Goal: Task Accomplishment & Management: Use online tool/utility

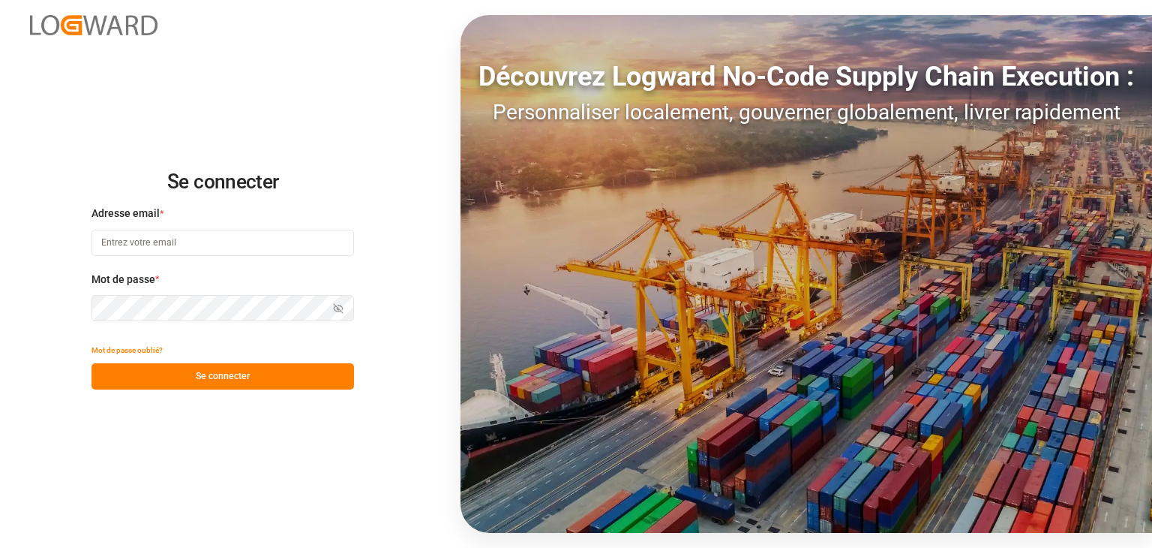
type input "wta.affretement@wta-group.fr"
click at [206, 376] on font "Se connecter" at bounding box center [223, 376] width 54 height 11
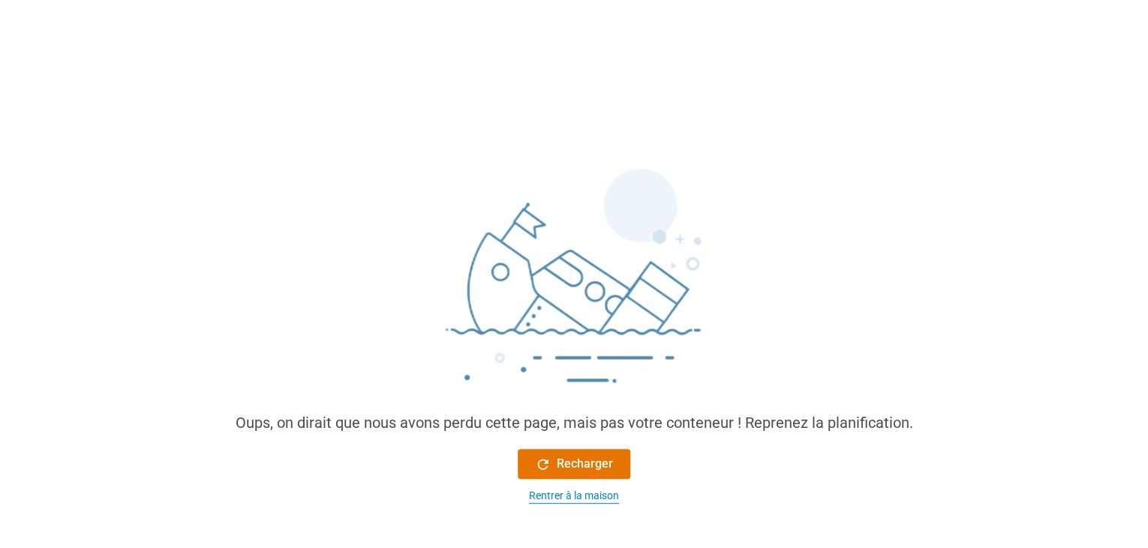
click at [597, 491] on font "Rentrer à la maison" at bounding box center [574, 495] width 90 height 12
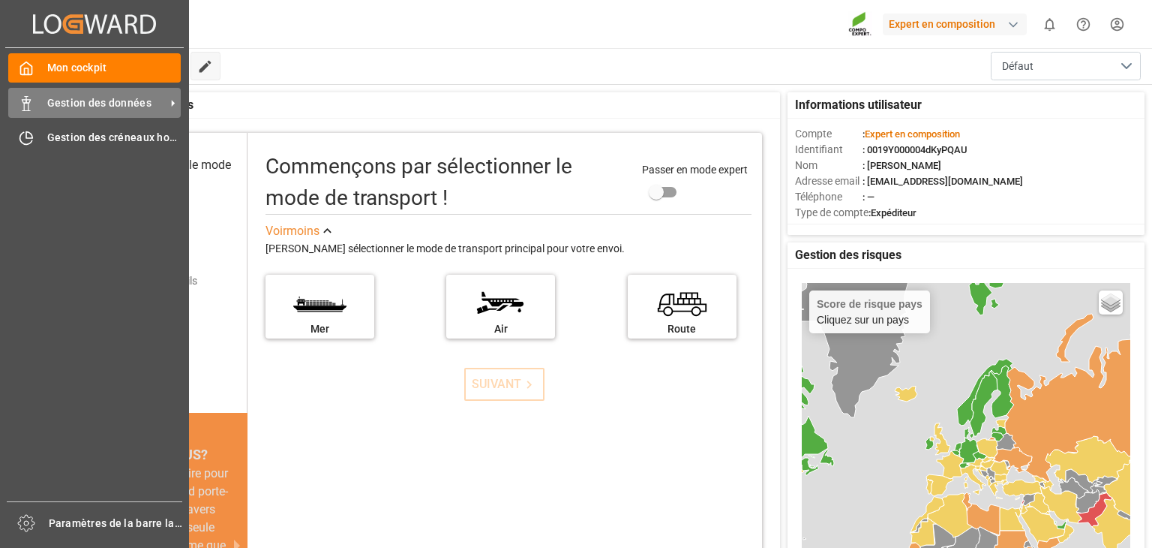
click at [44, 100] on div "Gestion des données Gestion des données" at bounding box center [94, 102] width 173 height 29
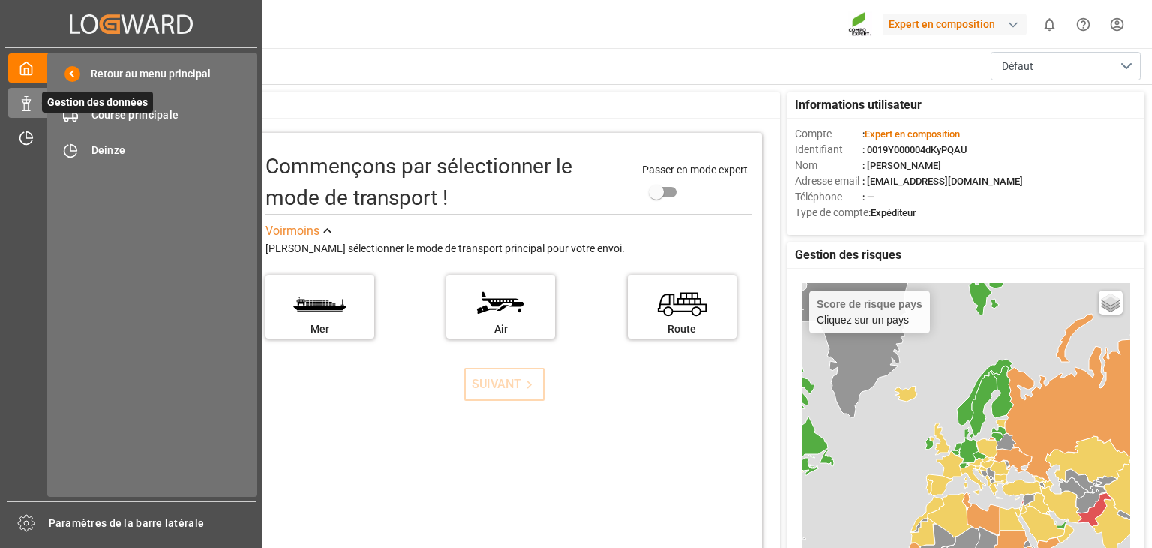
click at [133, 109] on span "Gestion des données" at bounding box center [97, 102] width 111 height 21
click at [146, 117] on font "Course principale" at bounding box center [136, 115] width 88 height 12
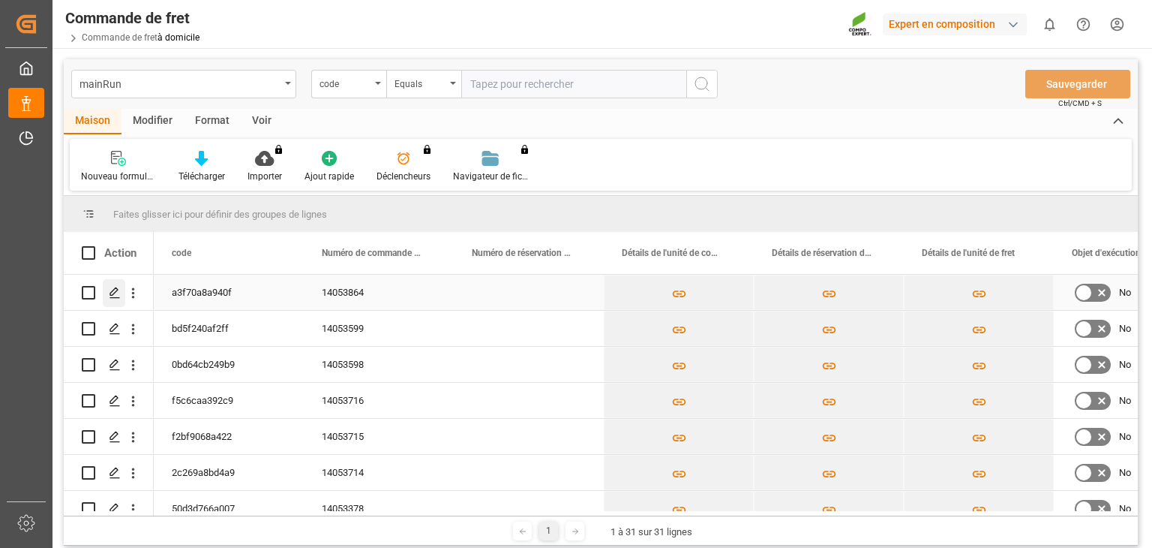
click at [122, 285] on div "Appuyez sur ESPACE pour sélectionner cette ligne." at bounding box center [114, 293] width 23 height 28
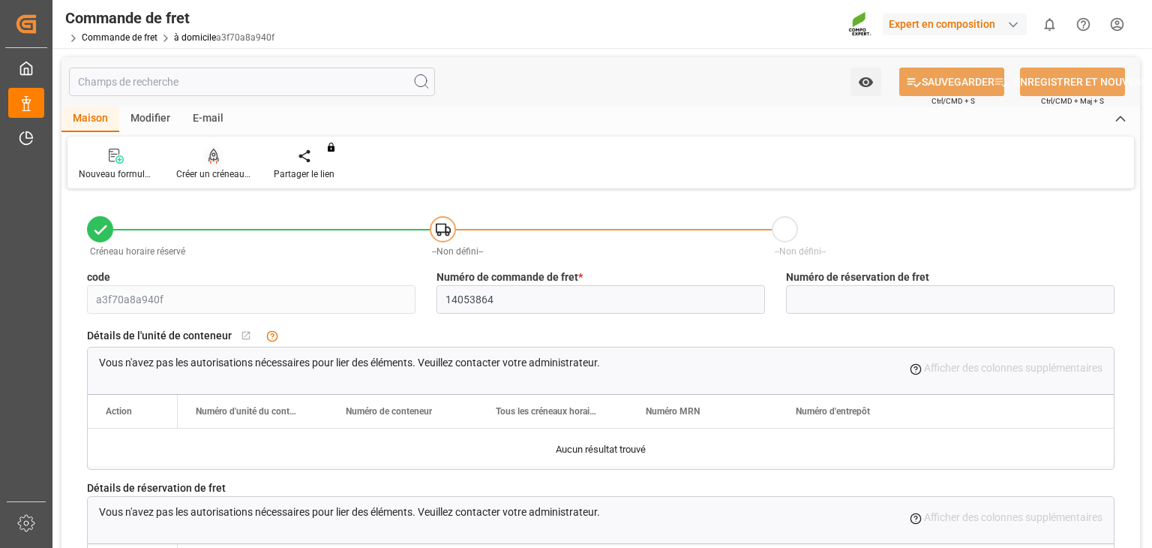
click at [206, 169] on font "Créer un créneau horaire" at bounding box center [225, 174] width 99 height 11
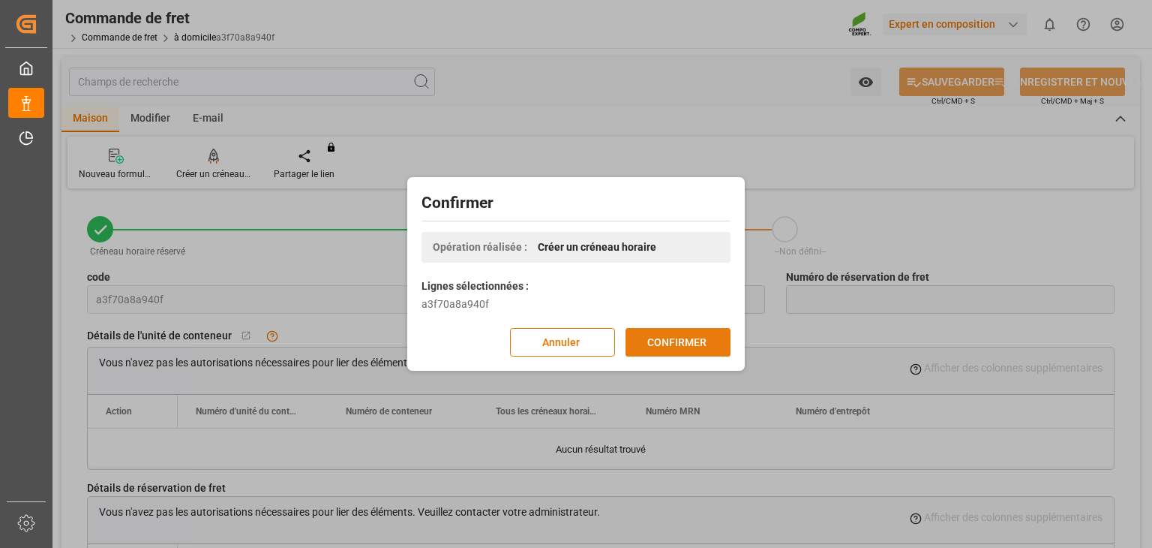
click at [679, 342] on font "CONFIRMER" at bounding box center [677, 342] width 59 height 12
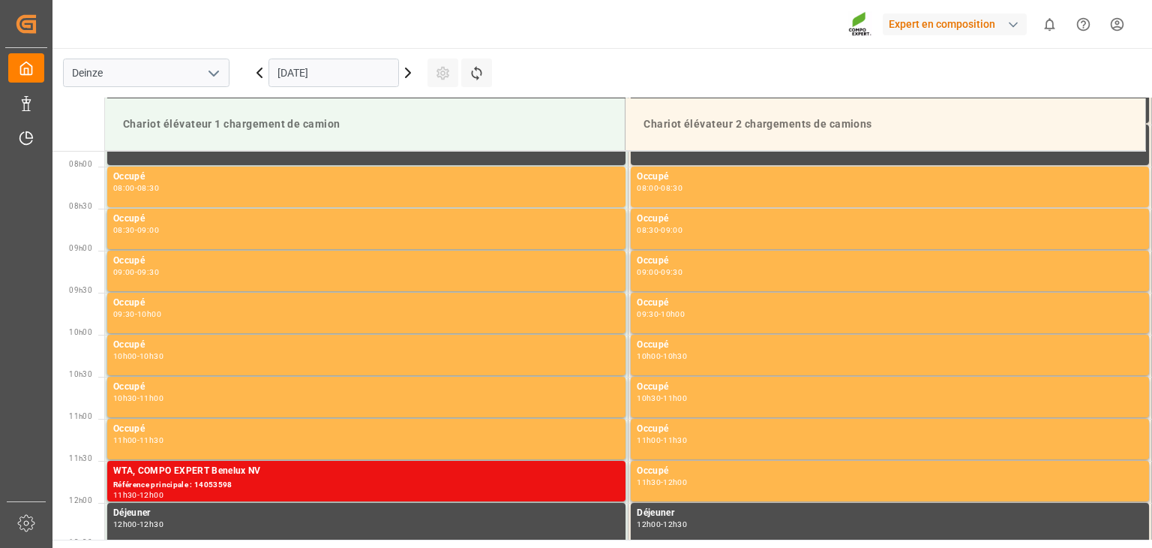
scroll to position [663, 0]
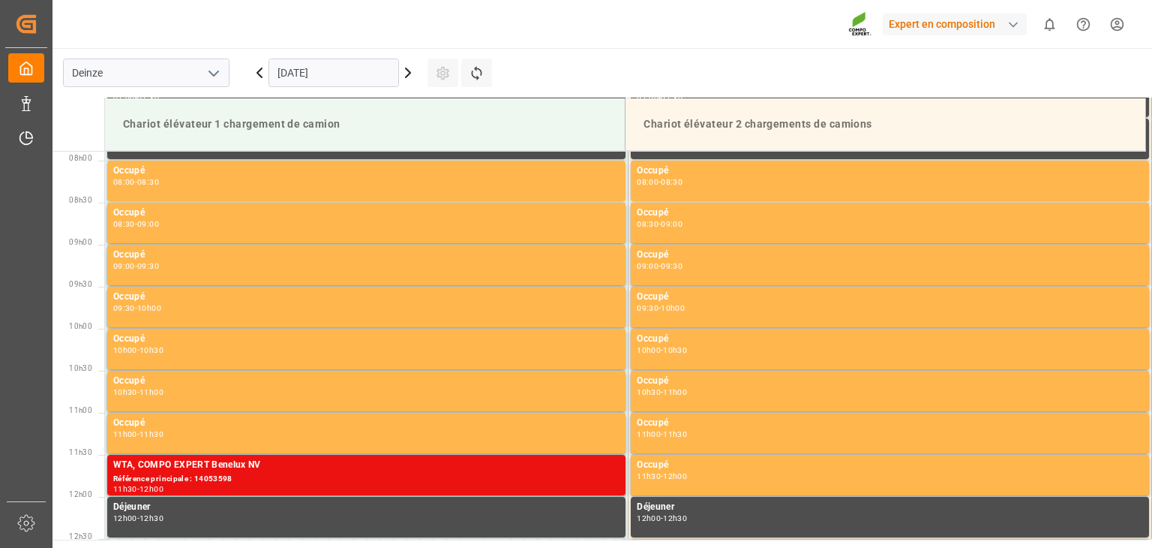
click at [377, 71] on input "[DATE]" at bounding box center [334, 73] width 131 height 29
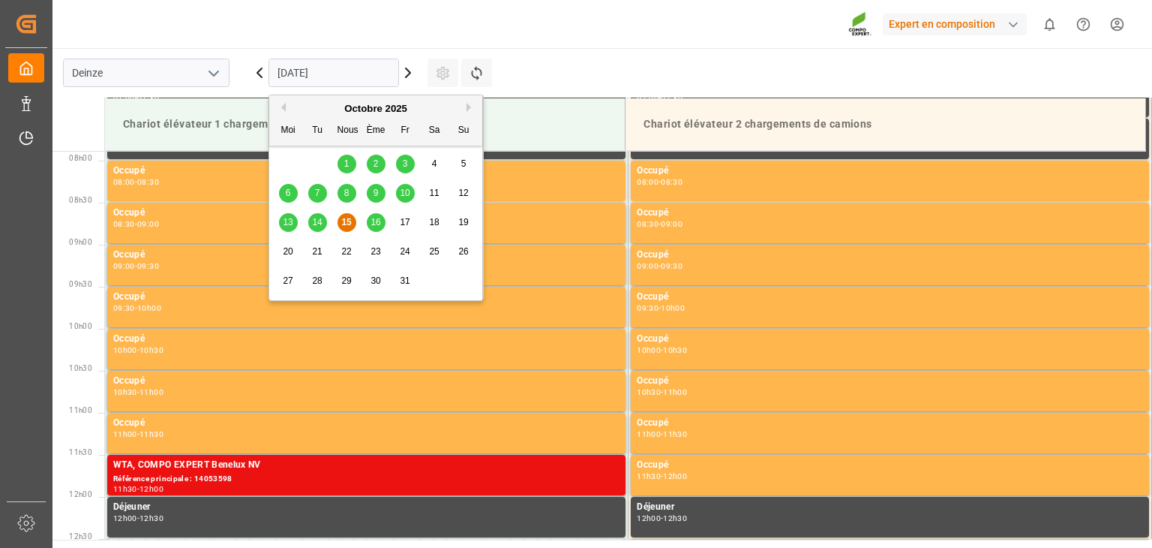
click at [320, 250] on font "21" at bounding box center [317, 251] width 10 height 11
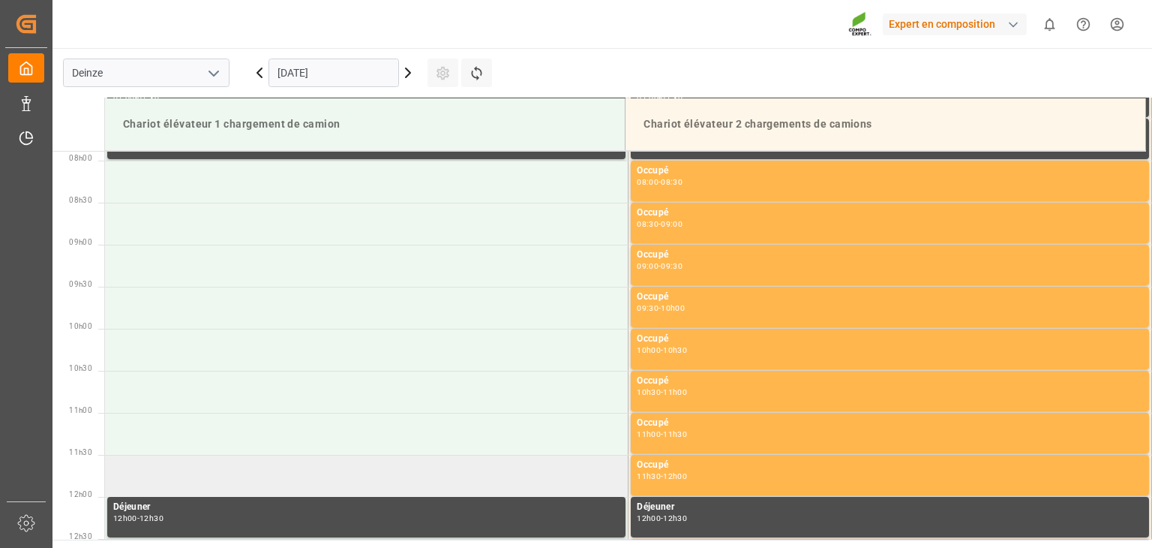
scroll to position [963, 0]
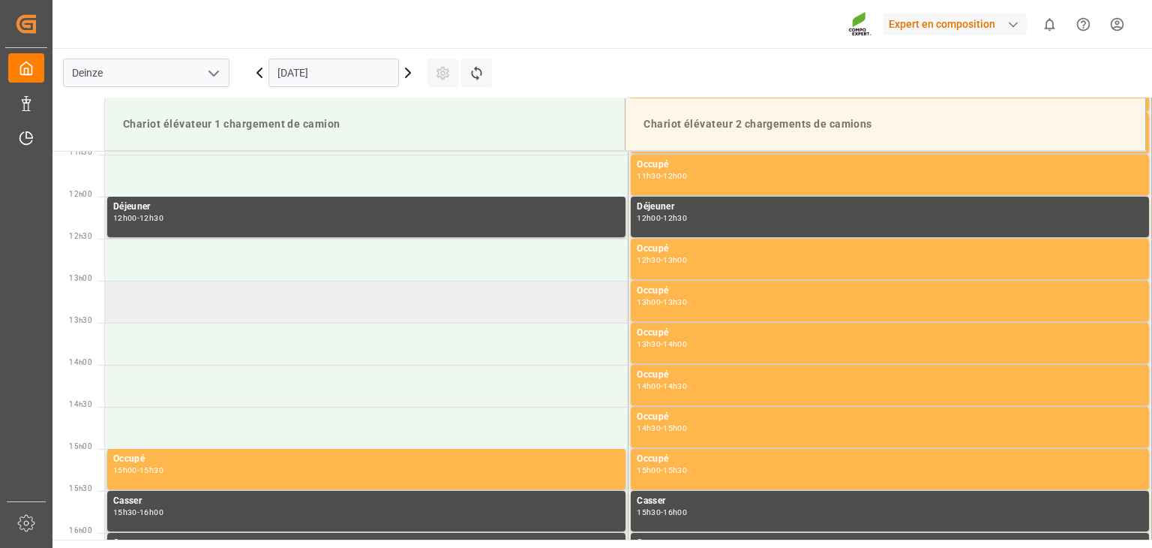
click at [209, 305] on td at bounding box center [367, 302] width 524 height 42
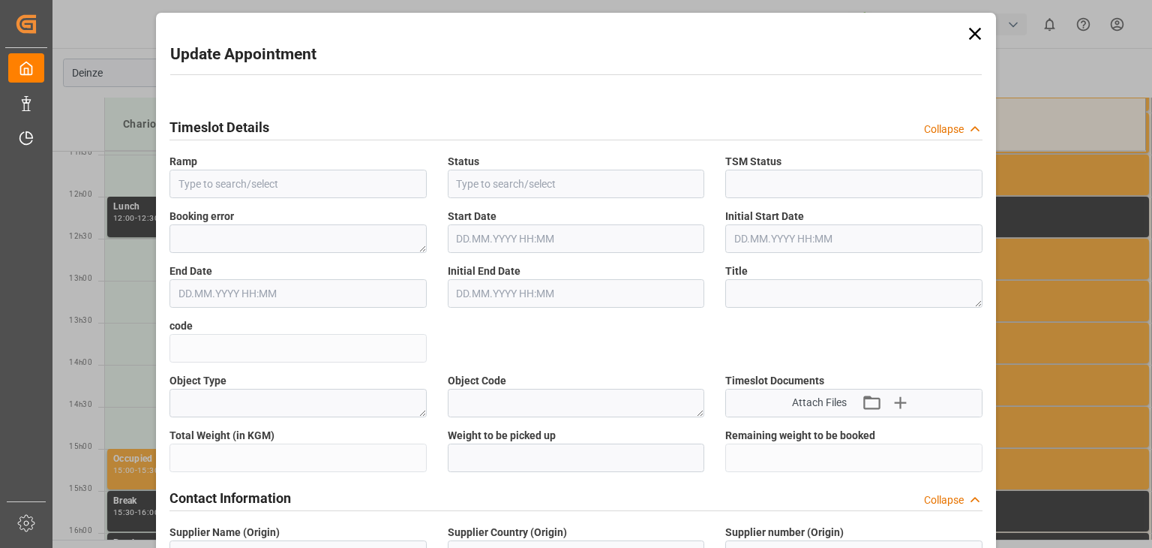
type input "Forklift 1 truckloading"
type input "Transport object created"
type input "Booked"
type input "1ea03b6d443d"
type textarea "Main-Run"
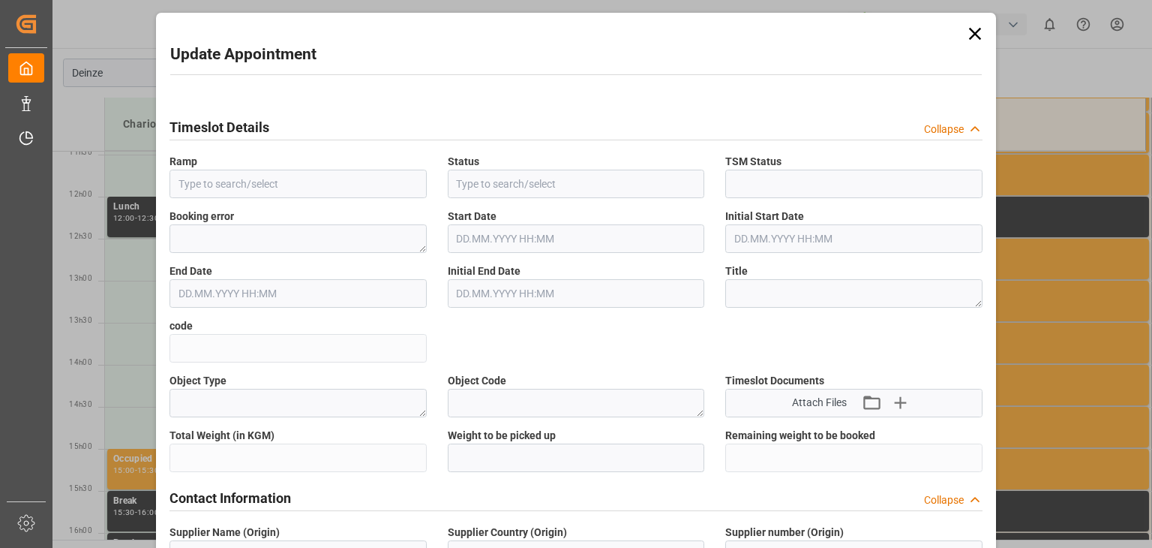
type textarea "COMPO EXPERT Benelux N.V."
type textarea "BE"
type textarea "3700"
type textarea "CAAHMRO GROUPE SAS"
type textarea "FR"
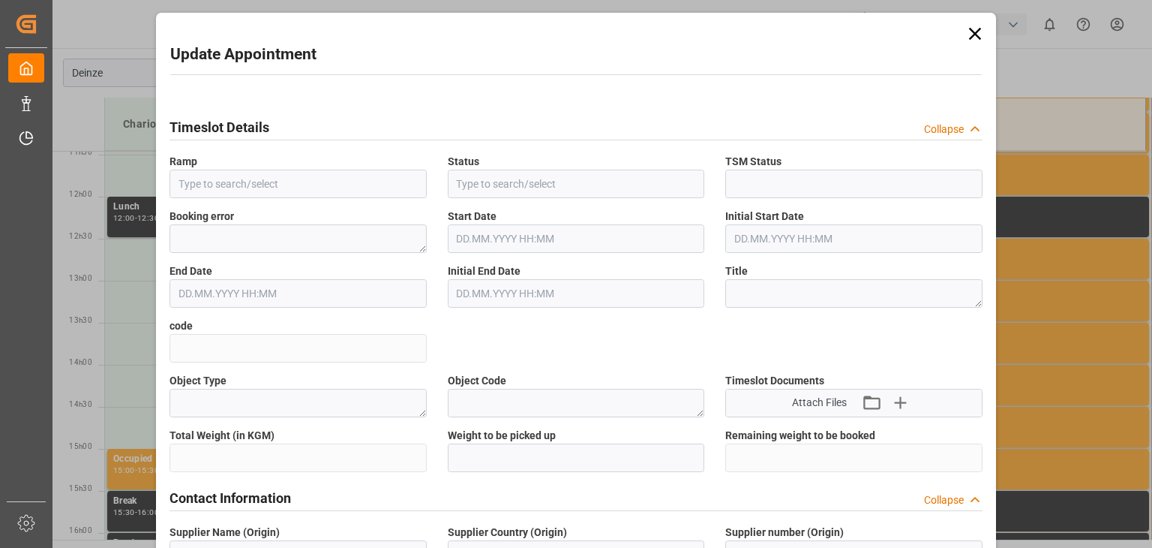
type textarea "WTA"
type textarea "6604773"
type textarea "Logistics Service Provider"
type input "[EMAIL_ADDRESS][DOMAIN_NAME]"
type textarea "14053864"
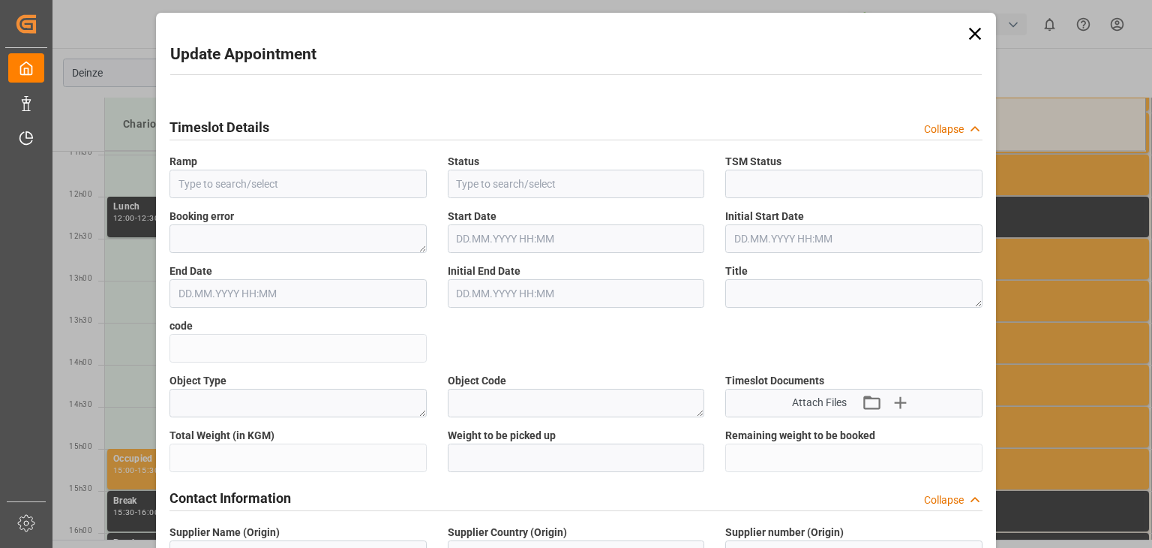
type textarea "4510368783"
type textarea "47591190"
type textarea "ALR [MEDICAL_DATA] 5-2-5 25kg (x40) FR, DACH;ENF BASIC (IB) 15-5-8 25kg (x40) I…"
type textarea "4308002899;2180202017;2632002011;4085002004;4352202001;4307802899;4413702899;44…"
type textarea "Z3"
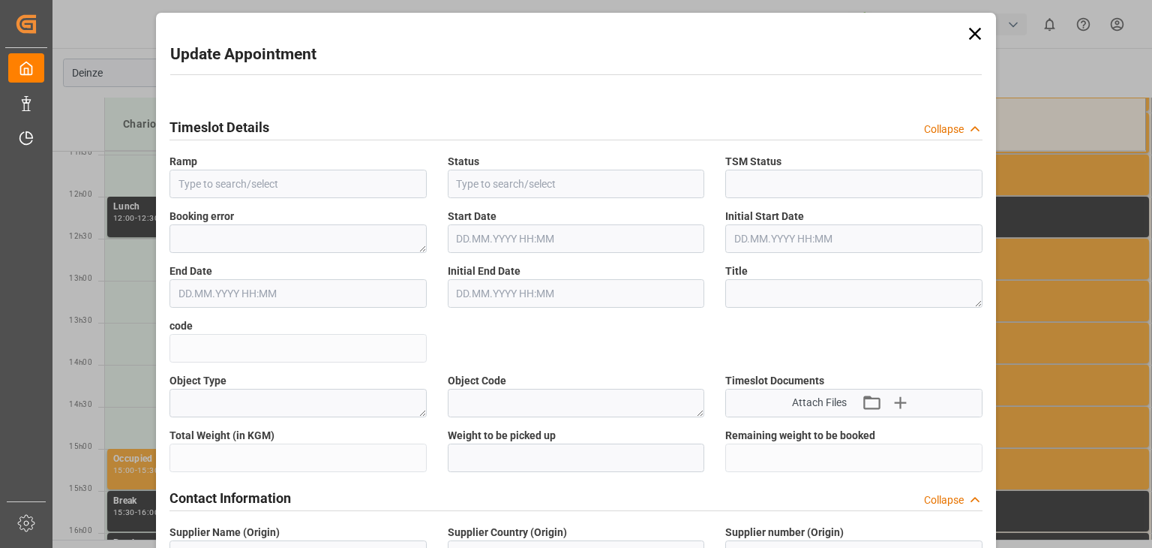
type textarea "3200"
type input "14053864"
type input "4"
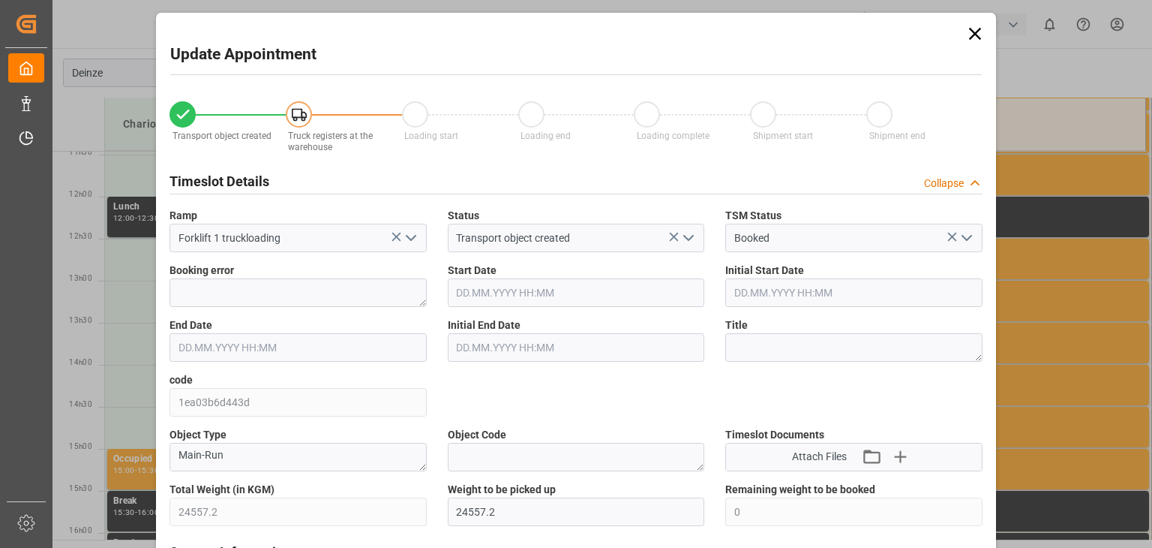
type input "24557.2"
type input "0"
type input "24"
type input "[DATE] 13:00"
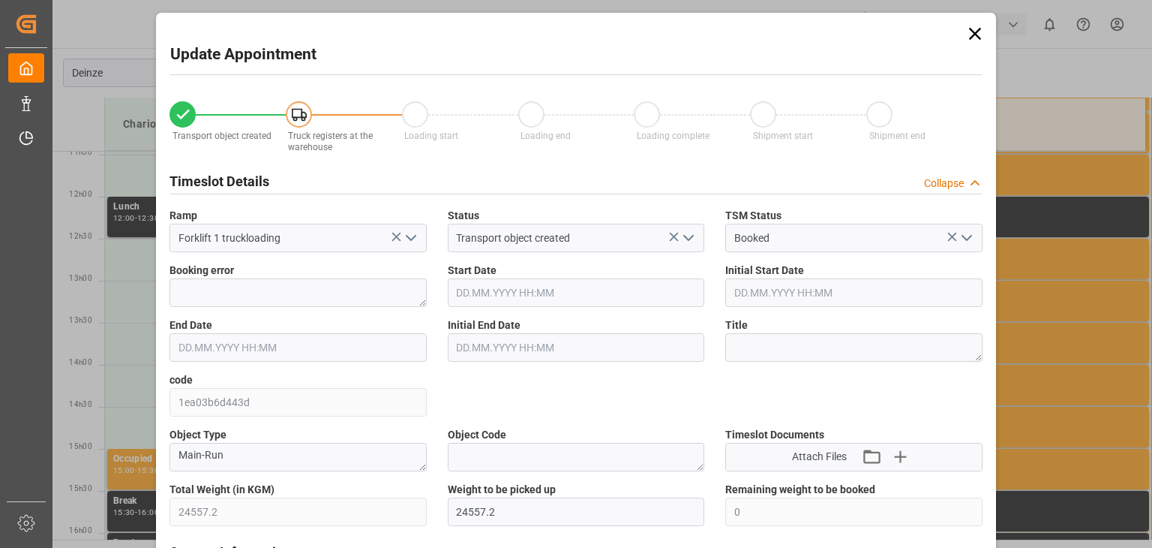
type input "[DATE] 13:30"
type input "[DATE] 07:33"
type input "[DATE] 07:24"
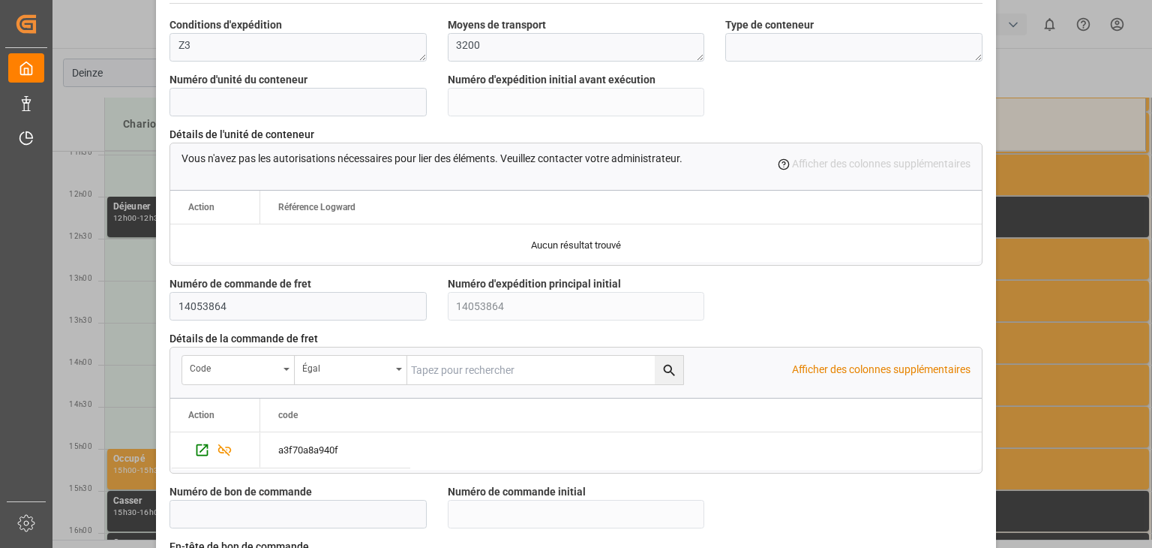
scroll to position [1427, 0]
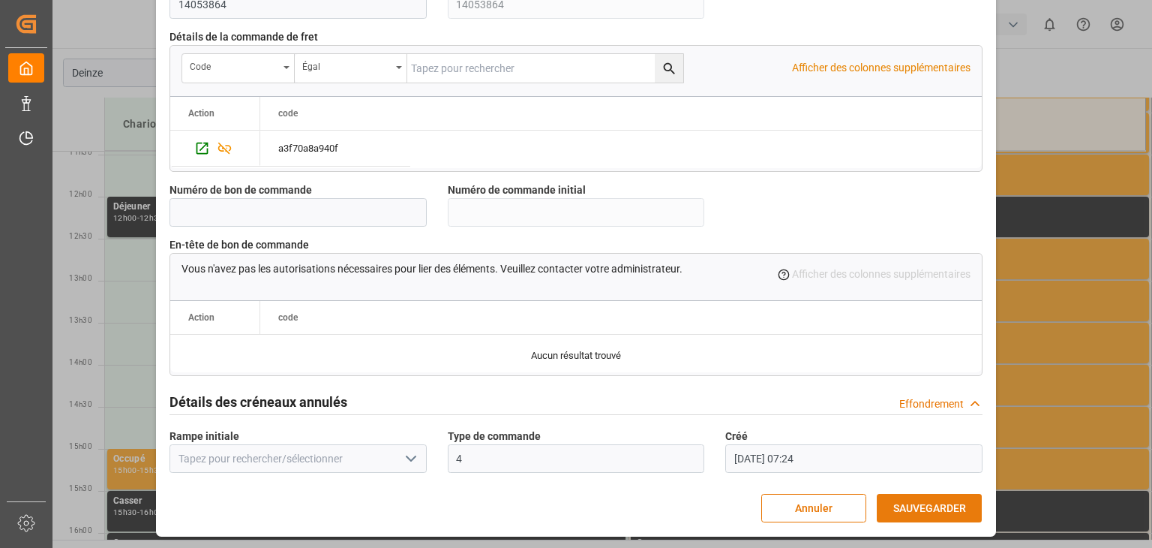
click at [927, 510] on font "SAUVEGARDER" at bounding box center [930, 508] width 73 height 12
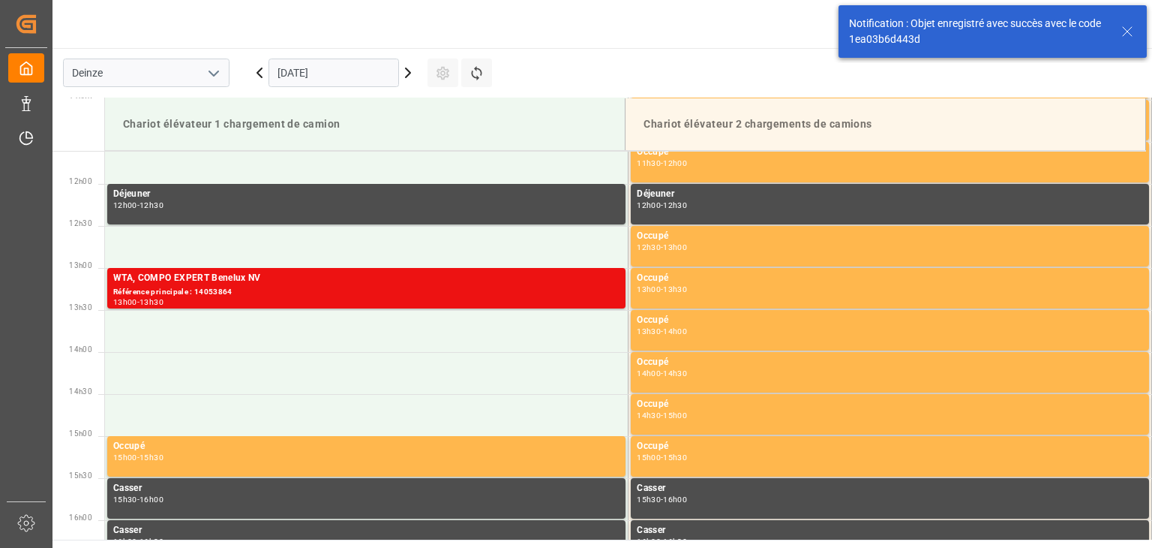
scroll to position [999, 0]
